Goal: Task Accomplishment & Management: Manage account settings

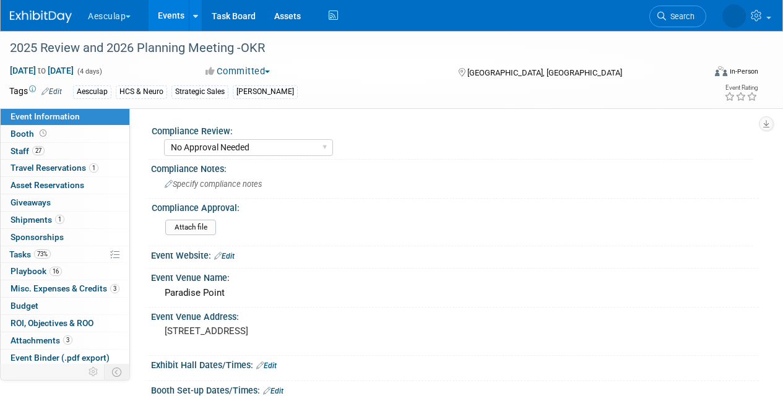
select select "No Approval Needed"
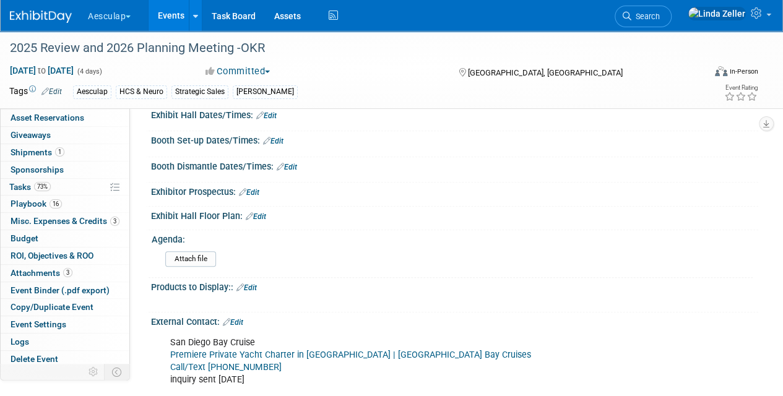
scroll to position [309, 0]
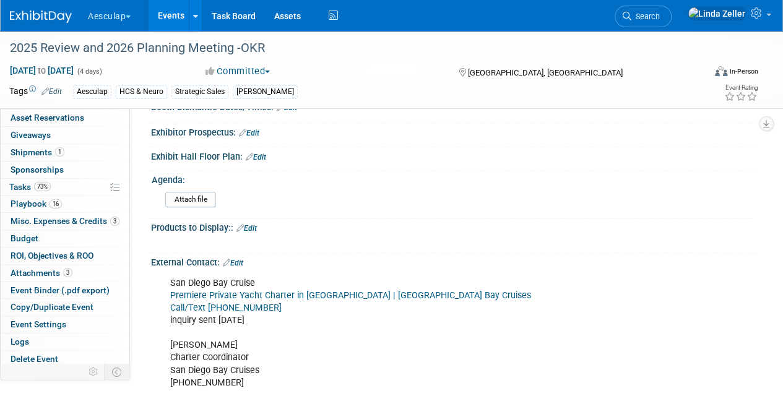
click at [241, 259] on link "Edit" at bounding box center [233, 263] width 20 height 9
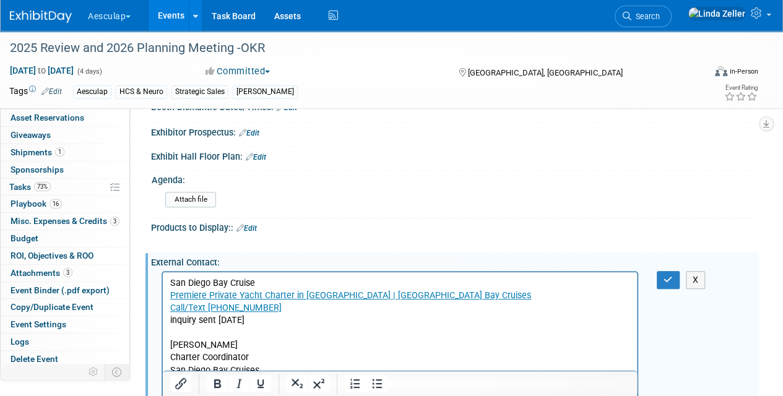
scroll to position [0, 0]
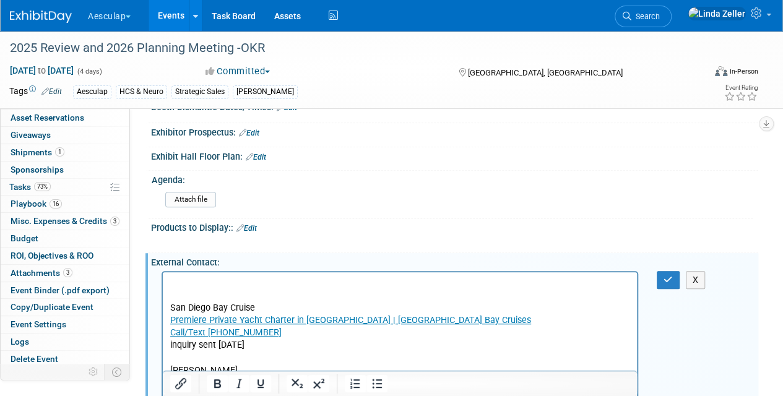
click at [176, 279] on p "Rich Text Area. Press ALT-0 for help." at bounding box center [400, 283] width 460 height 12
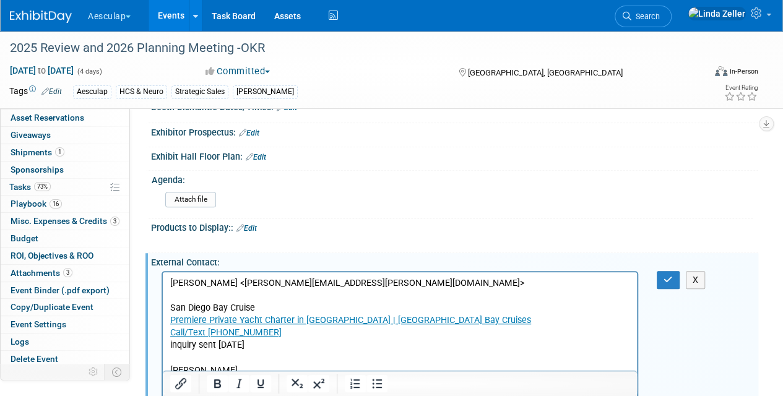
click at [171, 280] on p "Krista Adelman <Krista.Adelman@pinnaclelive.com>" at bounding box center [400, 283] width 460 height 12
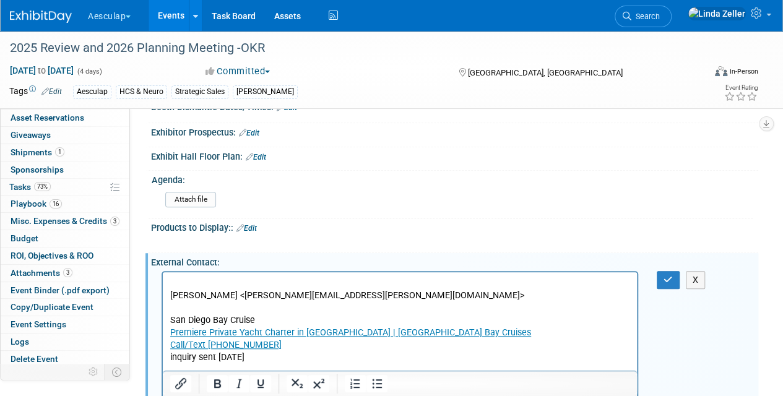
click at [171, 280] on p "Rich Text Area. Press ALT-0 for help." at bounding box center [400, 283] width 460 height 12
click at [665, 283] on button "button" at bounding box center [668, 280] width 23 height 18
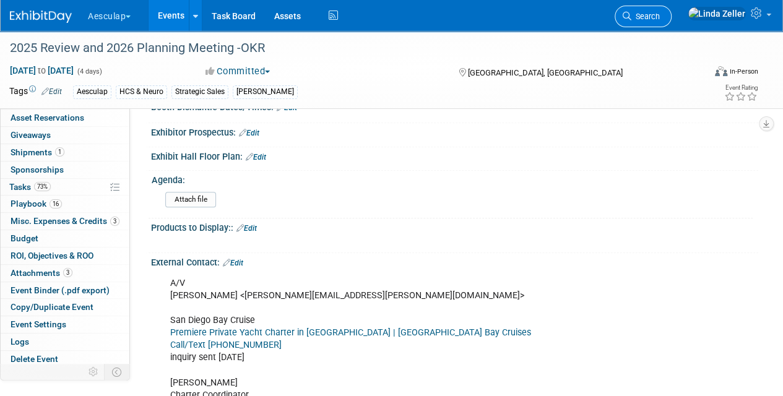
click at [660, 14] on span "Search" at bounding box center [645, 16] width 28 height 9
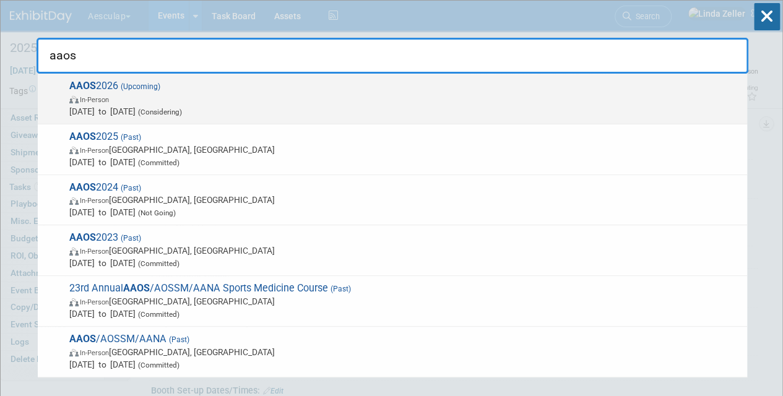
type input "aaos"
click at [79, 90] on strong "AAOS" at bounding box center [82, 86] width 27 height 12
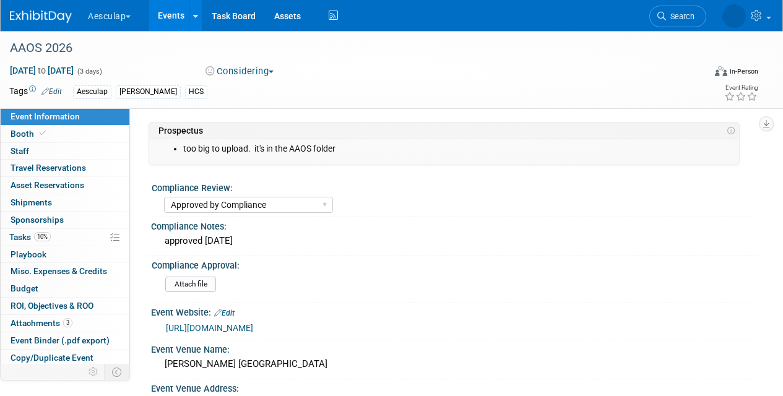
select select "Approved by Compliance"
select select "HCS"
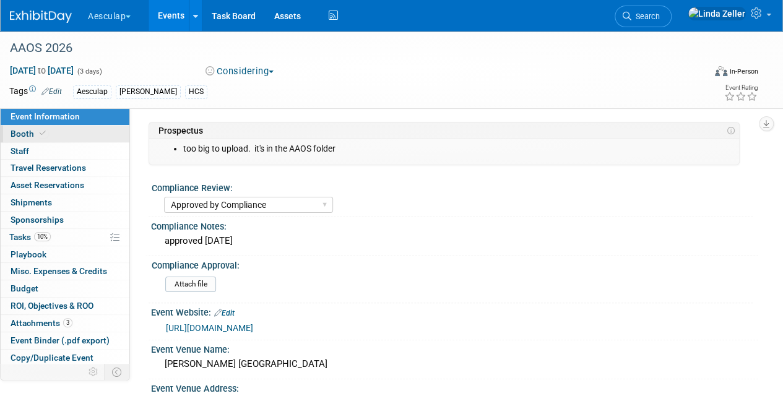
click at [17, 129] on span "Booth" at bounding box center [30, 134] width 38 height 10
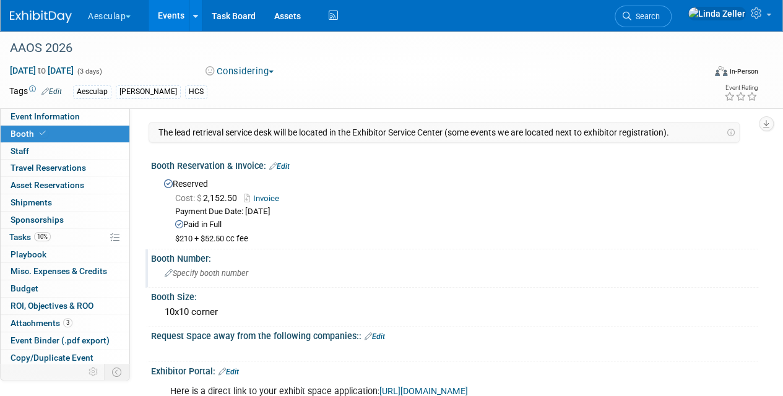
click at [184, 270] on span "Specify booth number" at bounding box center [207, 273] width 84 height 9
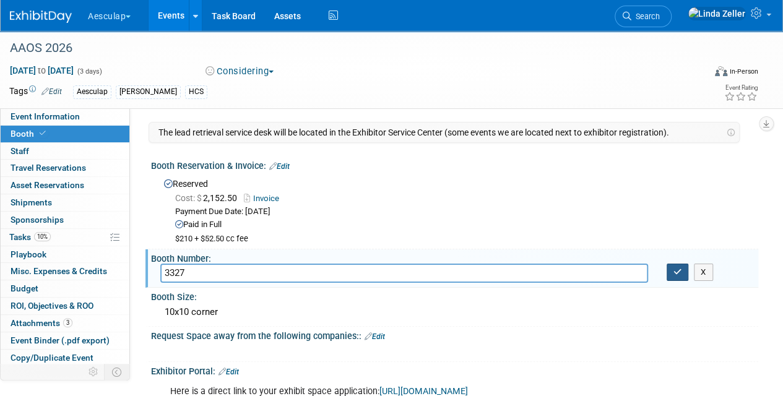
type input "3327"
click at [681, 271] on icon "button" at bounding box center [677, 272] width 9 height 8
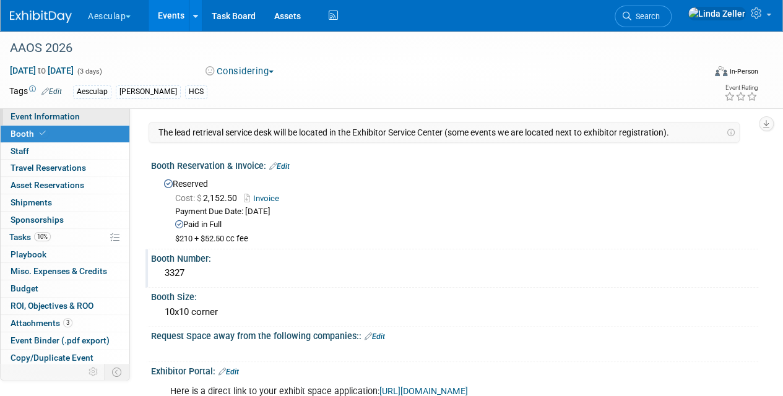
click at [40, 116] on span "Event Information" at bounding box center [45, 116] width 69 height 10
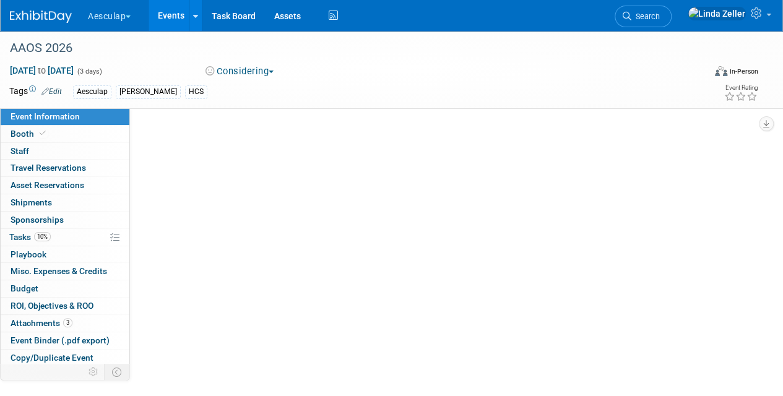
select select "Approved by Compliance"
select select "HCS"
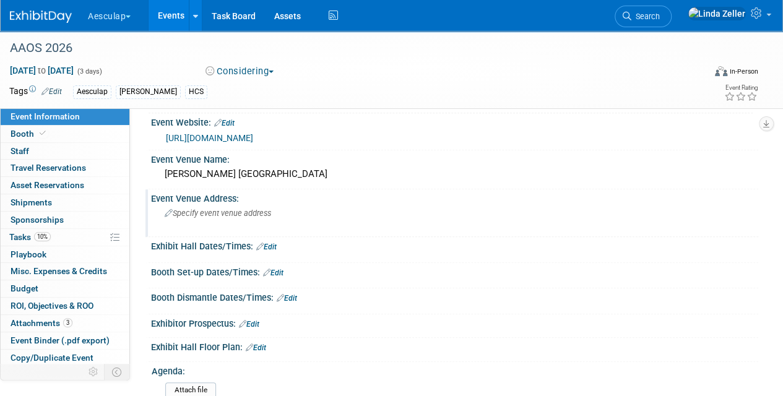
scroll to position [248, 0]
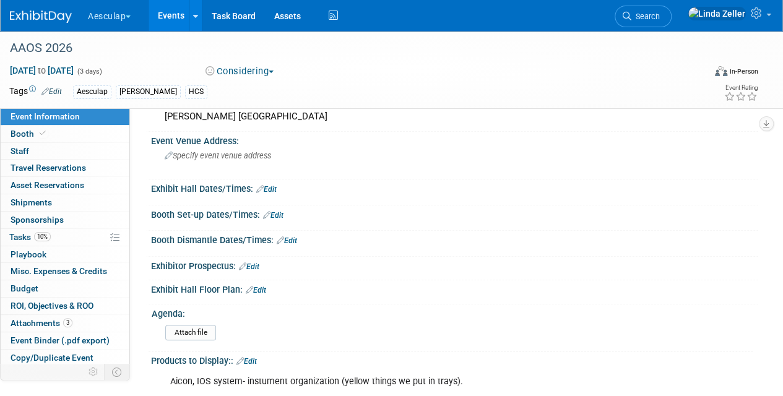
click at [262, 287] on link "Edit" at bounding box center [256, 290] width 20 height 9
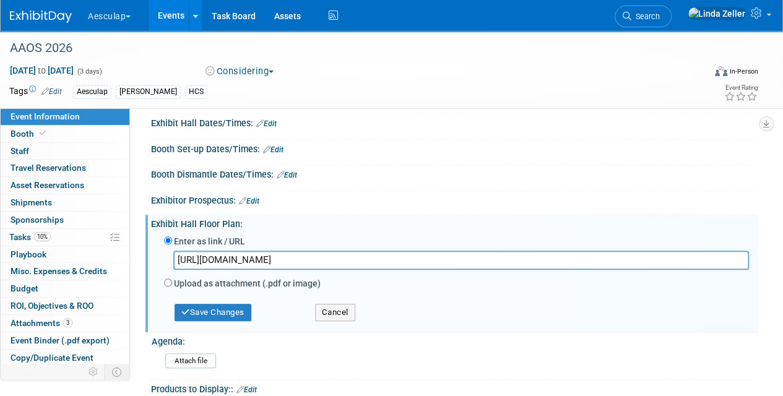
scroll to position [371, 0]
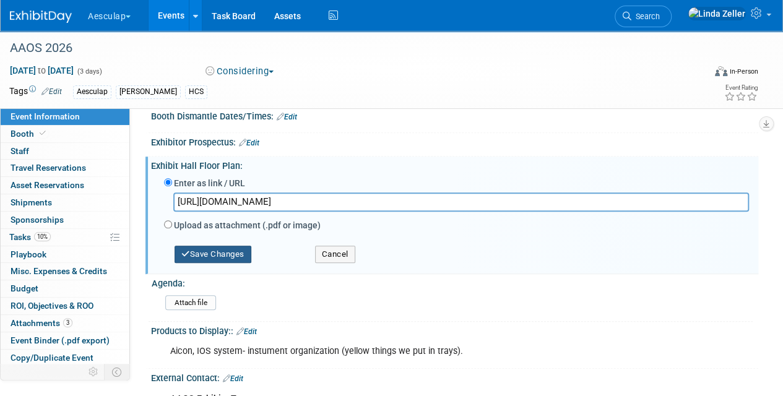
type input "[URL][DOMAIN_NAME]"
click at [207, 251] on button "Save Changes" at bounding box center [213, 254] width 77 height 17
